Goal: Information Seeking & Learning: Learn about a topic

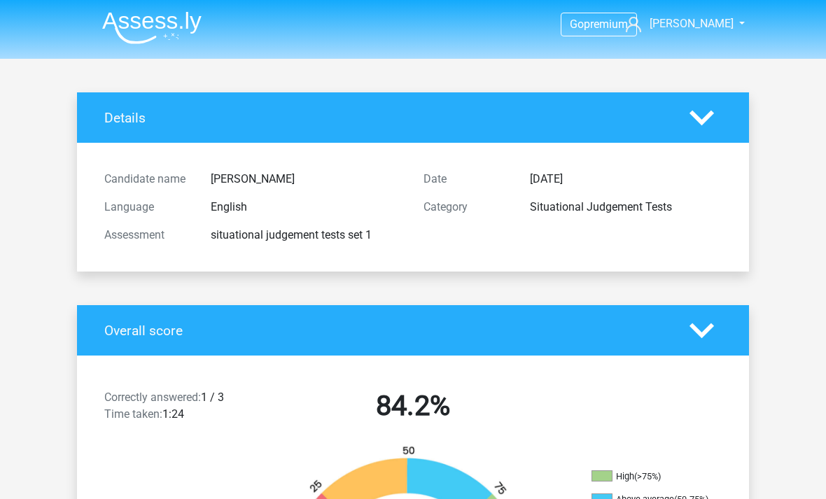
click at [708, 25] on span "[PERSON_NAME]" at bounding box center [692, 23] width 84 height 13
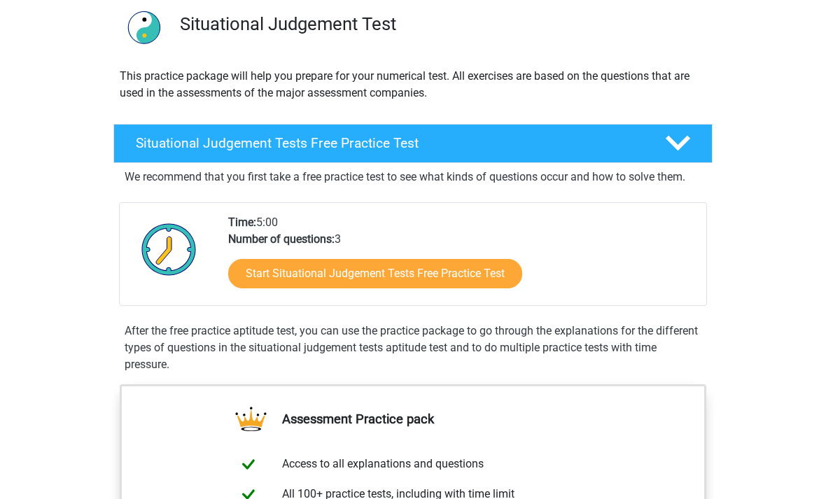
scroll to position [109, 0]
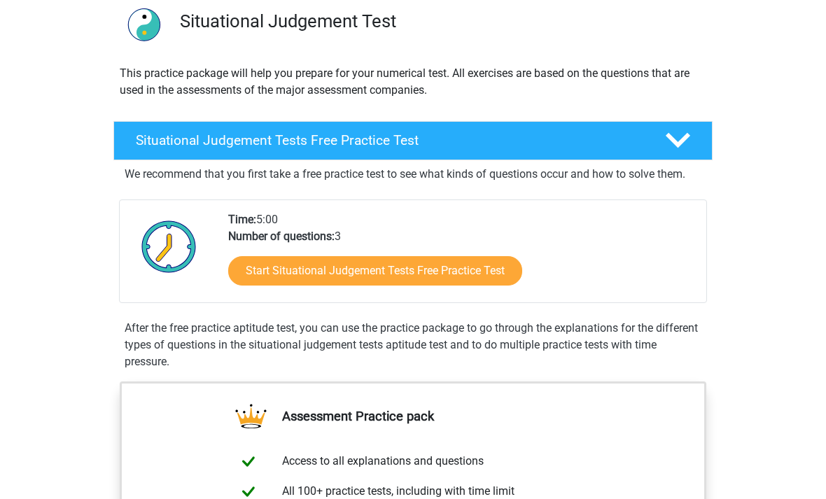
click at [274, 267] on link "Start Situational Judgement Tests Free Practice Test" at bounding box center [375, 270] width 294 height 29
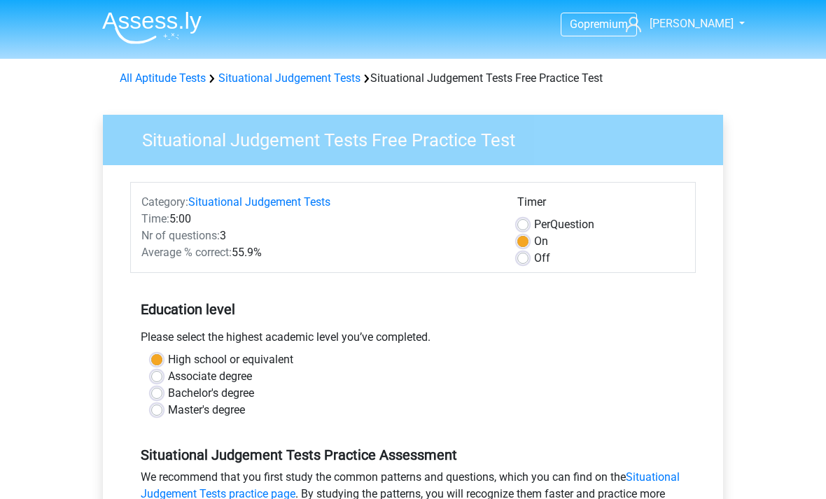
click at [168, 410] on label "Master's degree" at bounding box center [206, 410] width 77 height 17
click at [160, 410] on input "Master's degree" at bounding box center [156, 409] width 11 height 14
radio input "true"
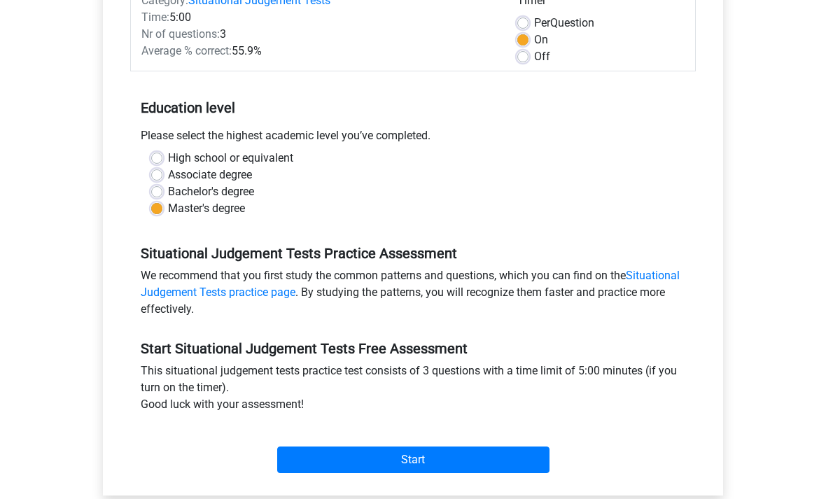
scroll to position [202, 0]
click at [466, 468] on input "Start" at bounding box center [413, 460] width 272 height 27
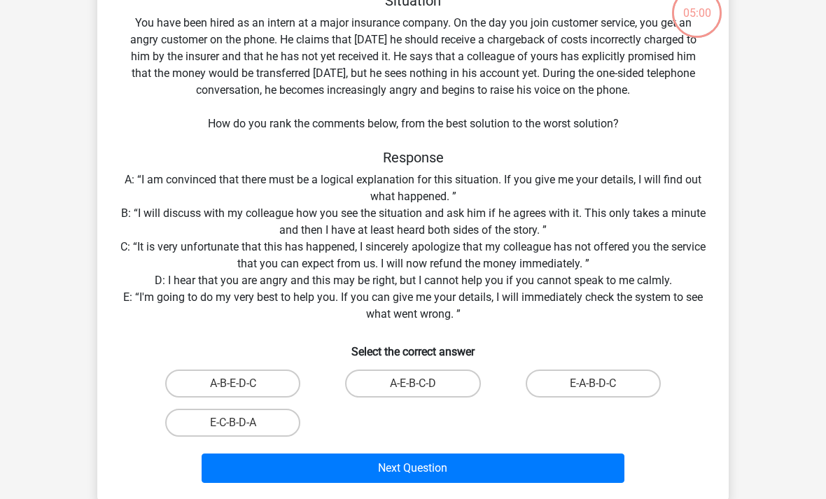
scroll to position [95, 0]
click at [594, 391] on input "E-A-B-D-C" at bounding box center [597, 388] width 9 height 9
radio input "true"
click at [554, 466] on button "Next Question" at bounding box center [414, 468] width 424 height 29
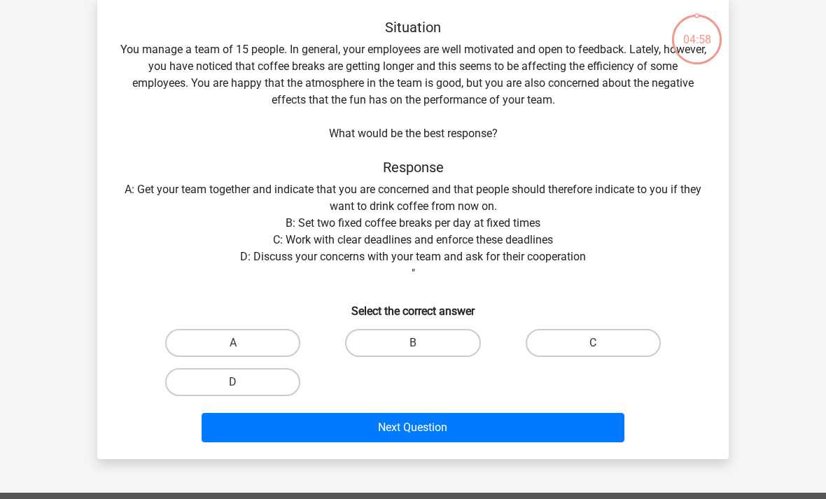
scroll to position [64, 0]
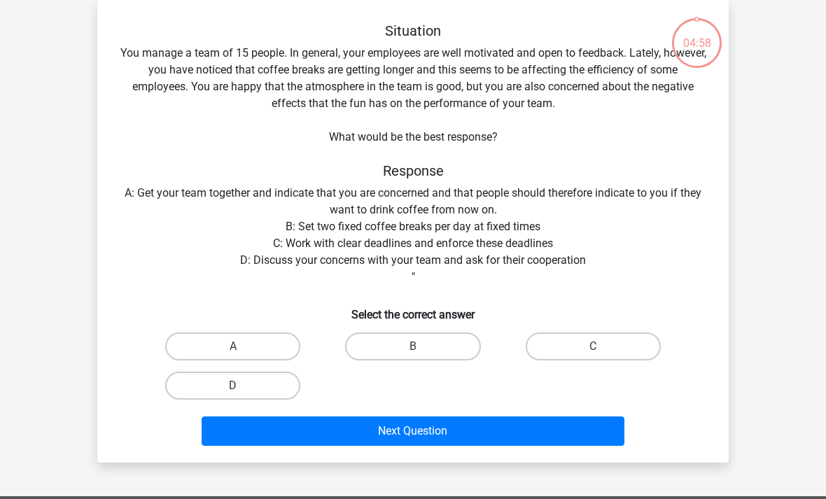
click at [265, 389] on label "D" at bounding box center [232, 386] width 135 height 28
click at [242, 389] on input "D" at bounding box center [237, 390] width 9 height 9
radio input "true"
click at [382, 427] on button "Next Question" at bounding box center [414, 431] width 424 height 29
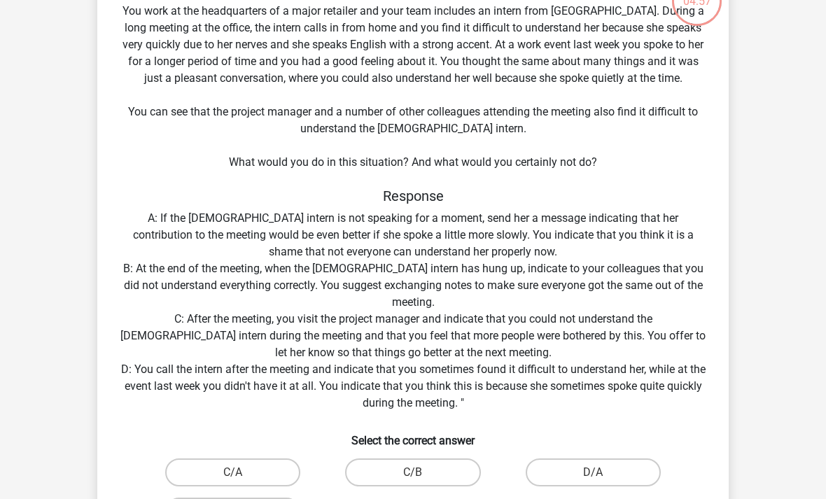
scroll to position [177, 0]
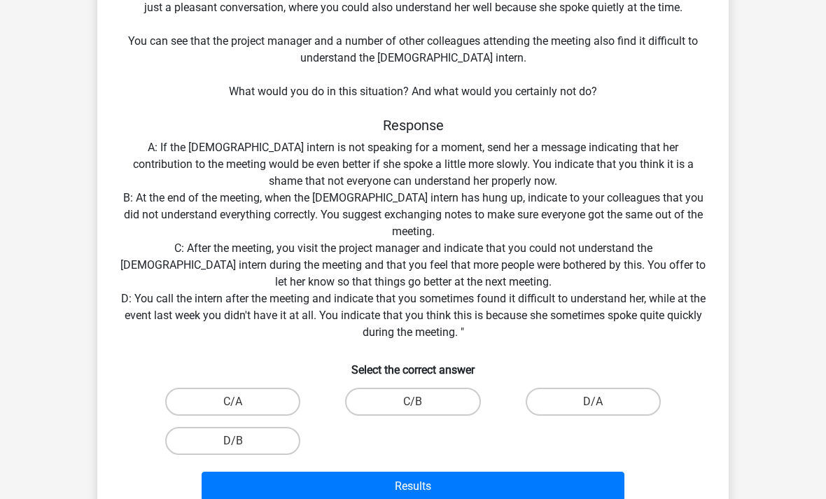
click at [225, 438] on label "D/B" at bounding box center [232, 441] width 135 height 28
click at [233, 441] on input "D/B" at bounding box center [237, 445] width 9 height 9
radio input "true"
click at [386, 498] on button "Results" at bounding box center [414, 486] width 424 height 29
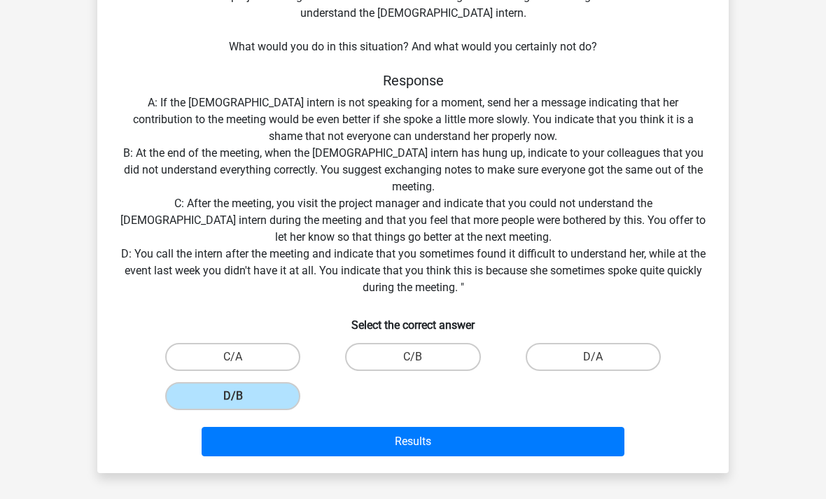
click at [635, 0] on div "Situation You work at the headquarters of a major retailer and your team includ…" at bounding box center [413, 163] width 620 height 597
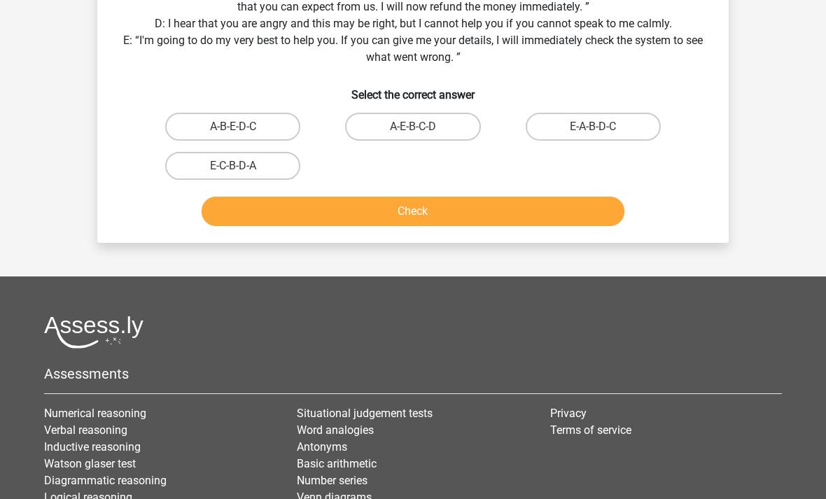
scroll to position [105, 0]
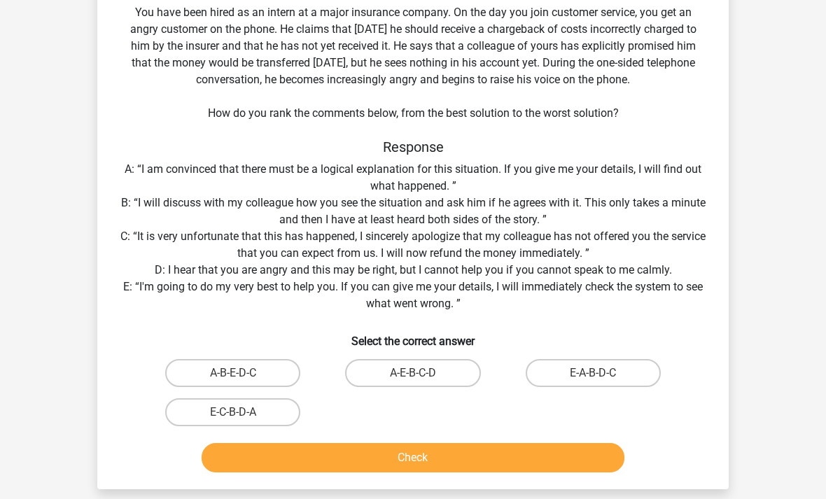
click at [627, 365] on label "E-A-B-D-C" at bounding box center [593, 373] width 135 height 28
click at [602, 373] on input "E-A-B-D-C" at bounding box center [597, 377] width 9 height 9
radio input "true"
click at [592, 443] on button "Check" at bounding box center [414, 457] width 424 height 29
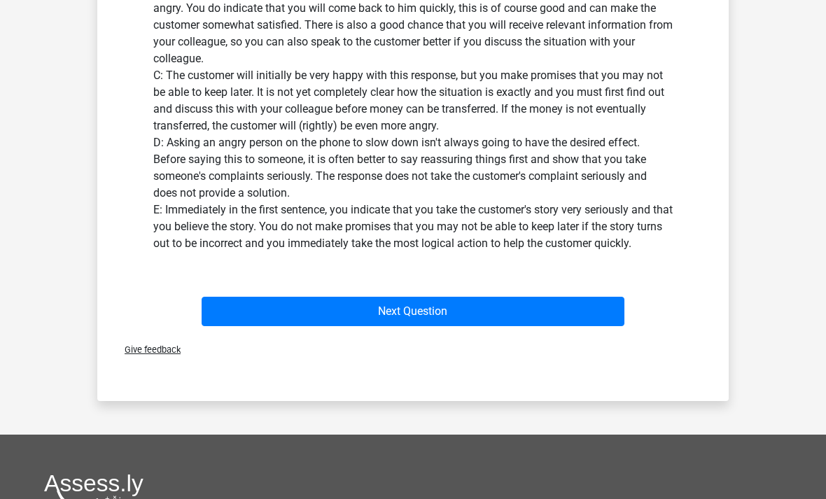
click at [583, 311] on button "Next Question" at bounding box center [414, 312] width 424 height 29
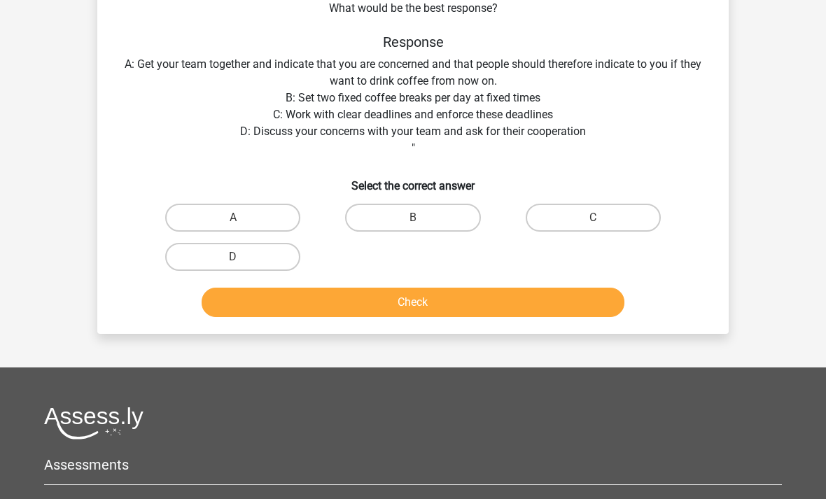
scroll to position [64, 0]
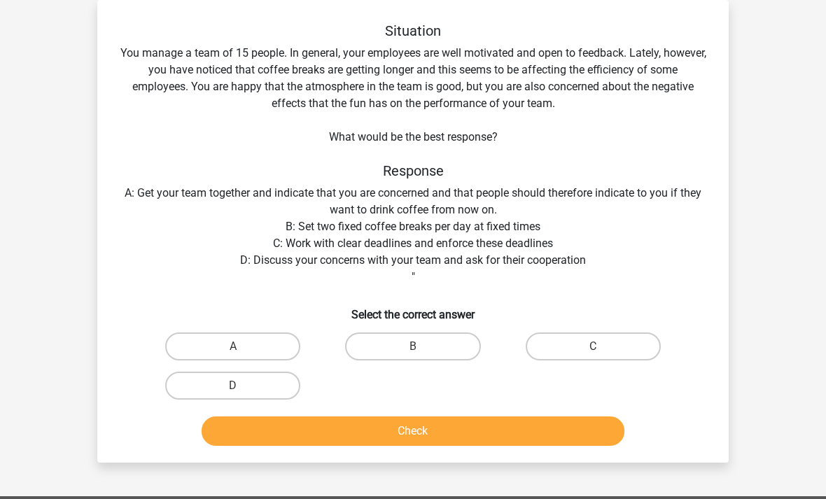
click at [557, 435] on button "Check" at bounding box center [414, 431] width 424 height 29
click at [195, 386] on label "D" at bounding box center [232, 386] width 135 height 28
click at [233, 386] on input "D" at bounding box center [237, 390] width 9 height 9
radio input "true"
click at [193, 385] on label "D" at bounding box center [232, 386] width 135 height 28
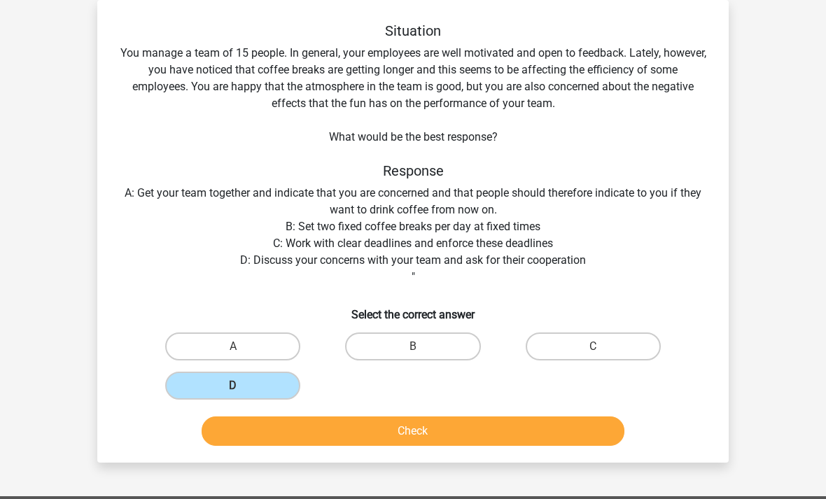
click at [233, 386] on input "D" at bounding box center [237, 390] width 9 height 9
click at [554, 423] on button "Check" at bounding box center [414, 431] width 424 height 29
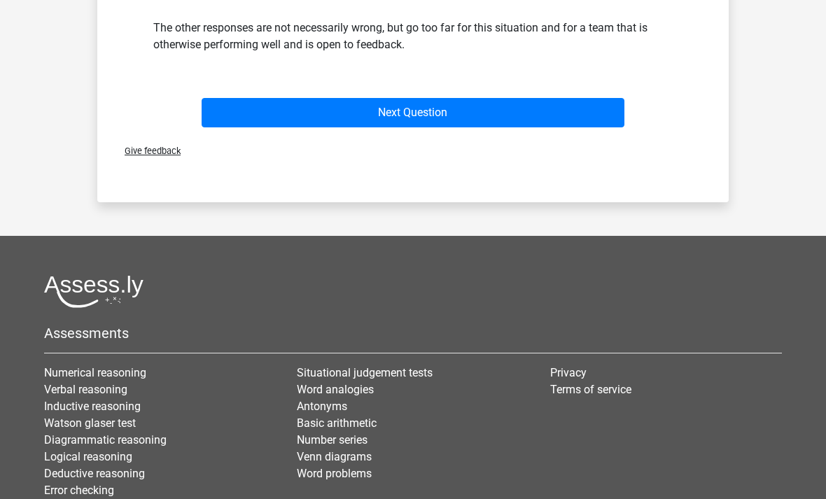
click at [537, 118] on button "Next Question" at bounding box center [414, 113] width 424 height 29
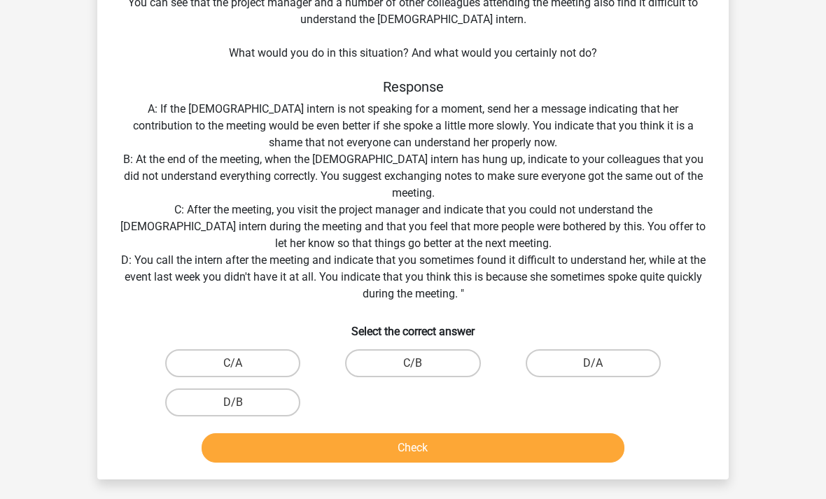
scroll to position [213, 0]
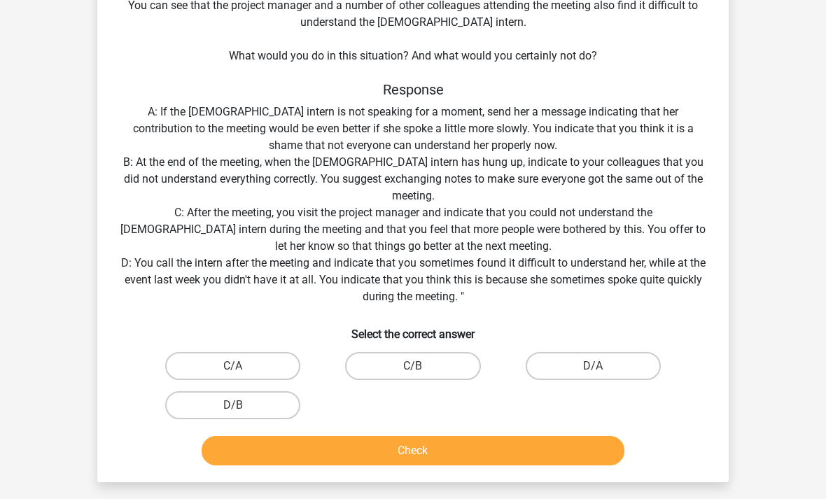
click at [207, 418] on label "D/B" at bounding box center [232, 405] width 135 height 28
click at [233, 414] on input "D/B" at bounding box center [237, 409] width 9 height 9
radio input "true"
click at [196, 401] on label "D/B" at bounding box center [232, 405] width 135 height 28
click at [233, 405] on input "D/B" at bounding box center [237, 409] width 9 height 9
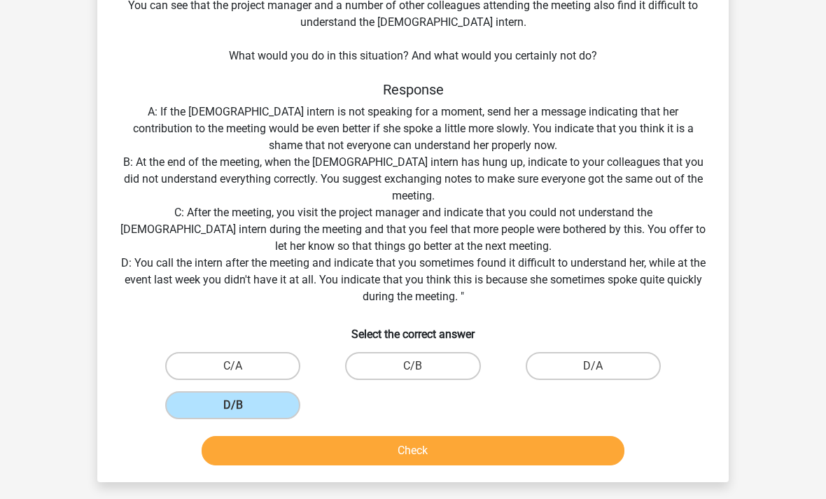
click at [552, 449] on button "Check" at bounding box center [414, 450] width 424 height 29
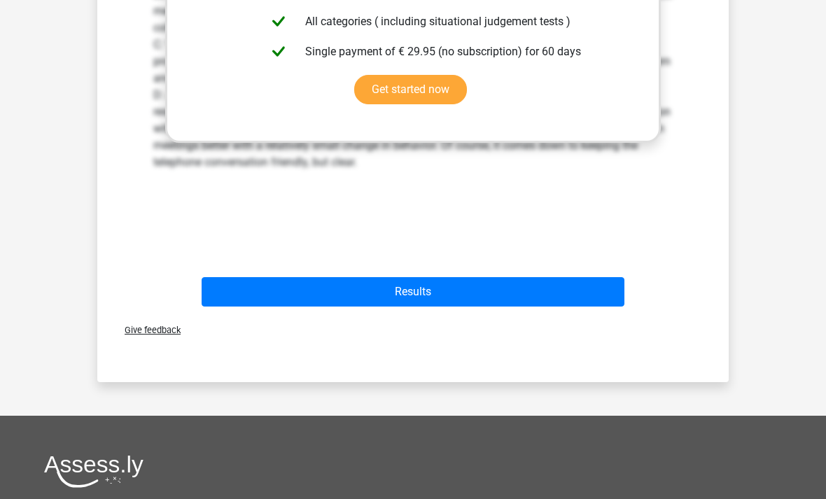
scroll to position [853, 0]
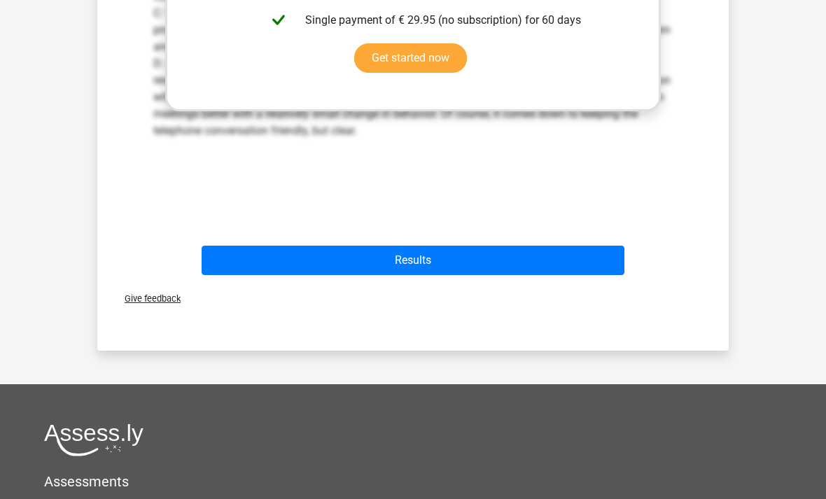
click at [598, 265] on button "Results" at bounding box center [414, 260] width 424 height 29
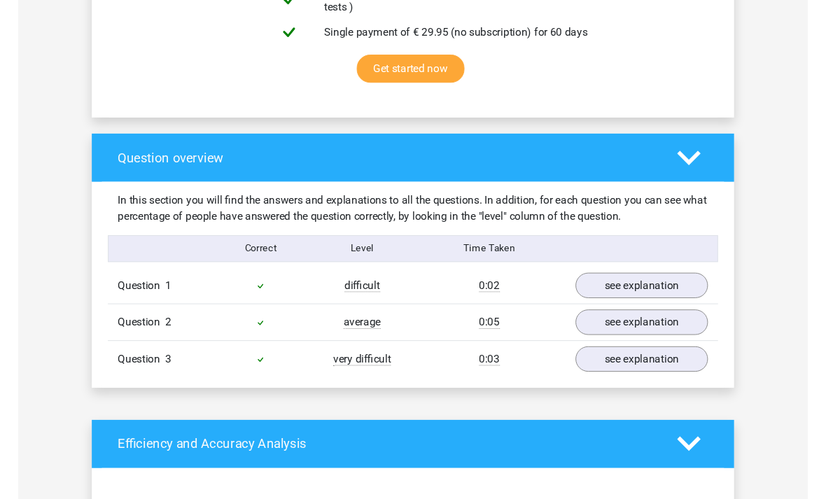
scroll to position [887, 0]
